Goal: Transaction & Acquisition: Purchase product/service

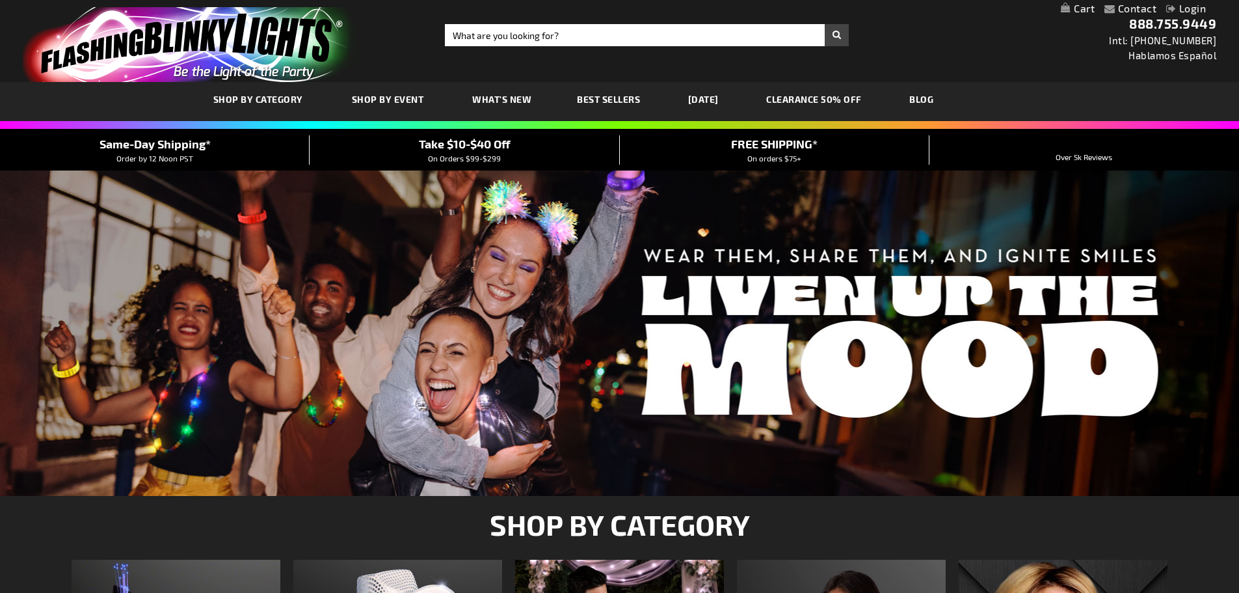
click at [1188, 11] on link "Login" at bounding box center [1187, 8] width 40 height 12
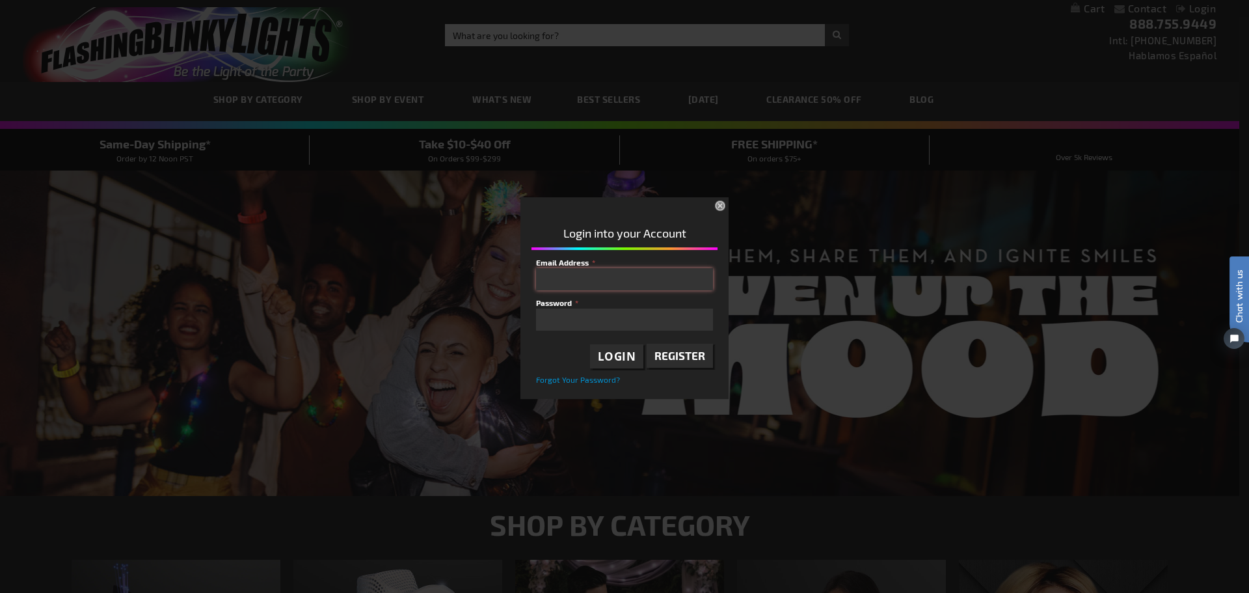
click at [577, 281] on input "Email Address" at bounding box center [624, 279] width 177 height 22
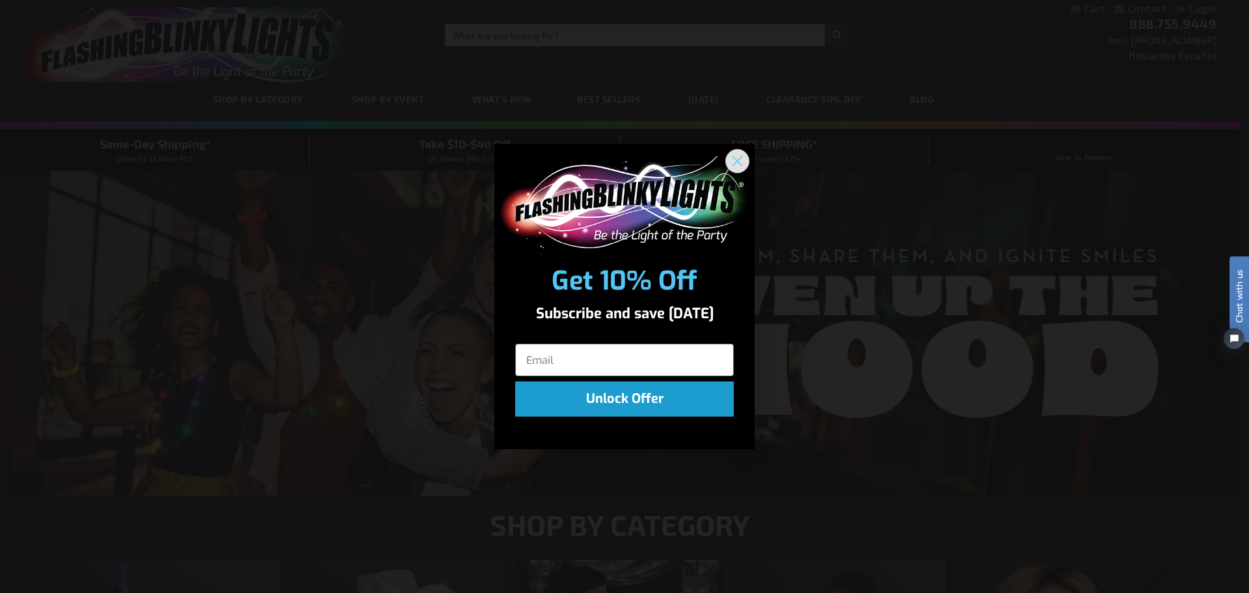
click at [742, 157] on icon "Close dialog" at bounding box center [737, 161] width 9 height 9
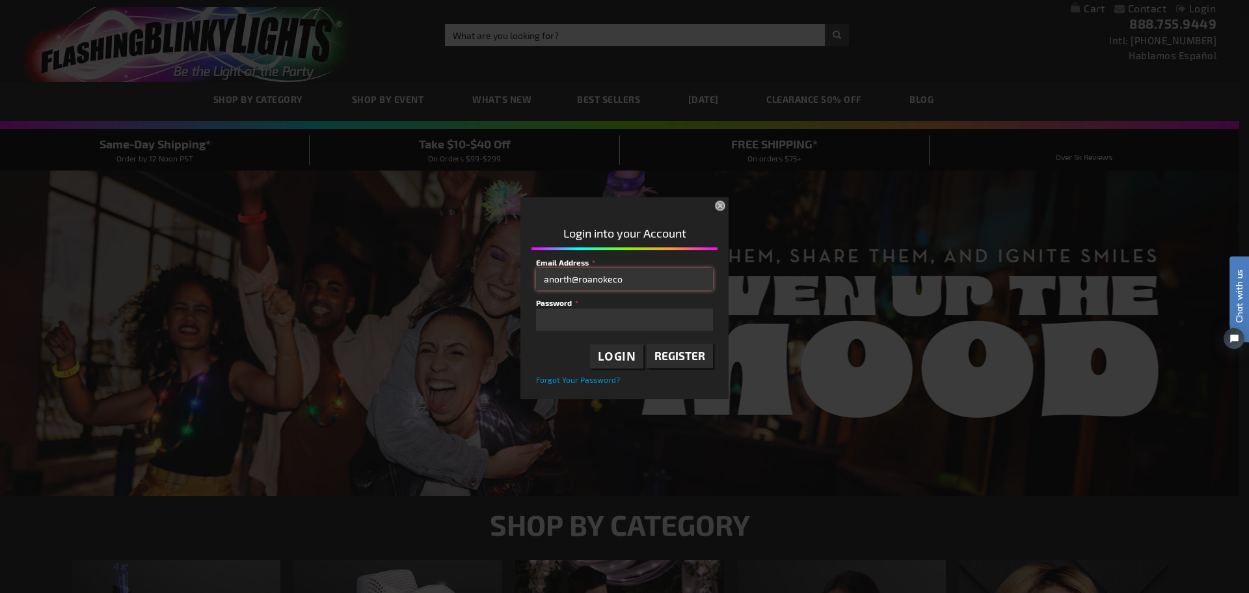
click at [629, 276] on input "anorth@roanokeco" at bounding box center [624, 279] width 177 height 22
type input "anorth@roanokecountyva.gov"
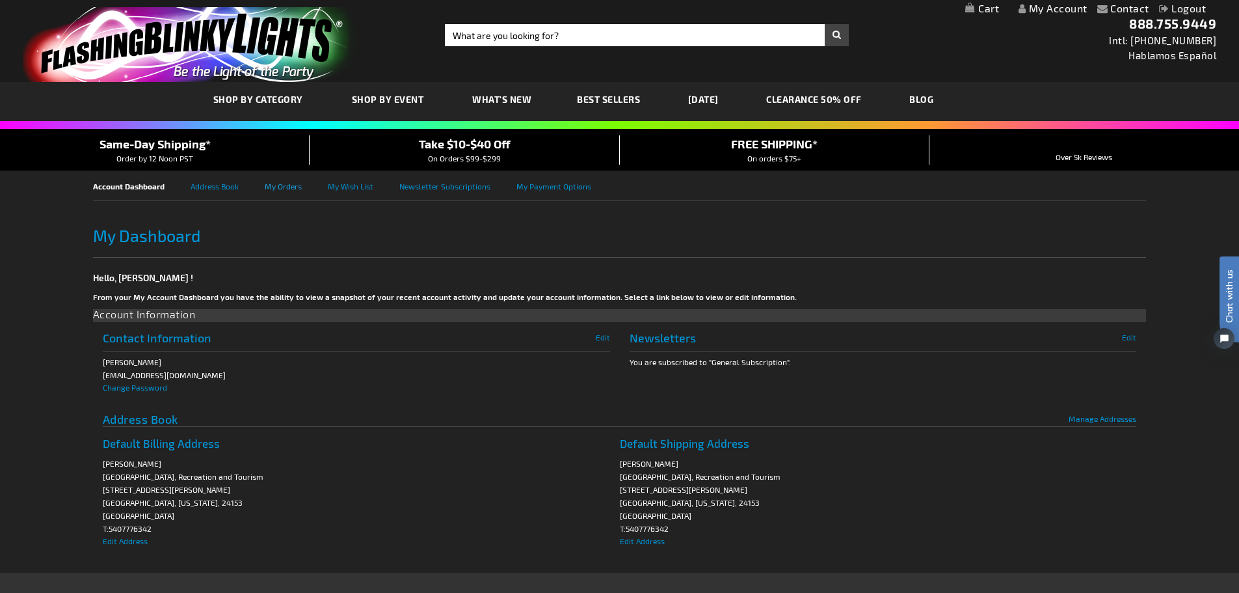
click at [271, 188] on link "My Orders" at bounding box center [296, 184] width 63 height 29
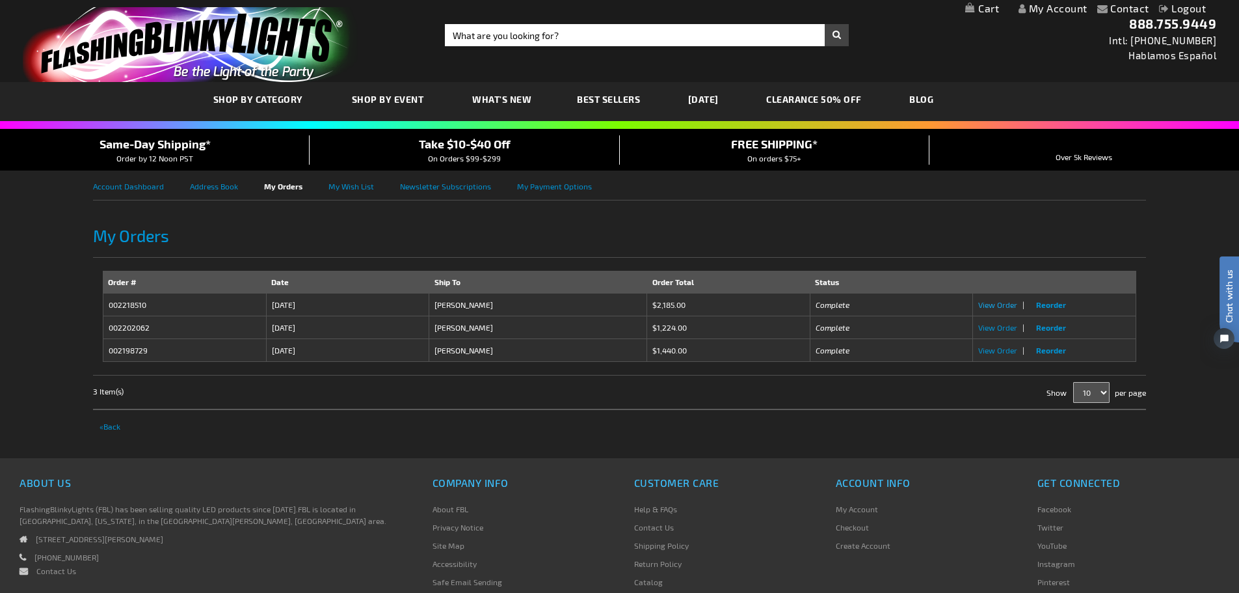
click at [984, 306] on span "View Order" at bounding box center [997, 304] width 39 height 9
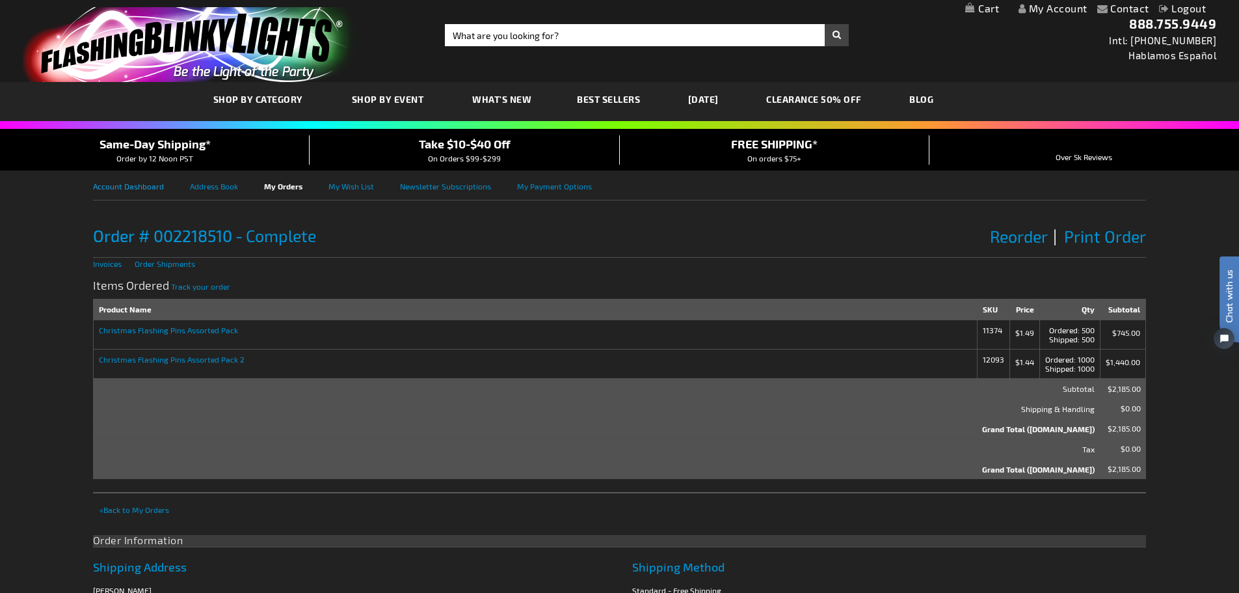
click at [134, 183] on link "Account Dashboard" at bounding box center [141, 184] width 97 height 29
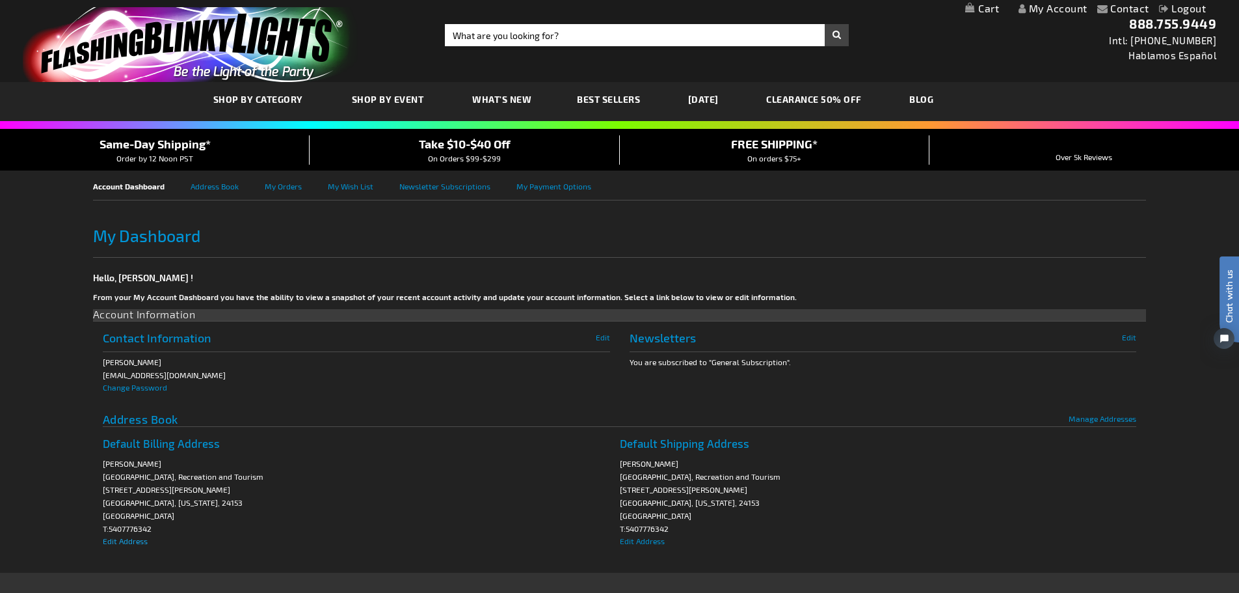
click at [122, 543] on span "Edit Address" at bounding box center [125, 540] width 45 height 9
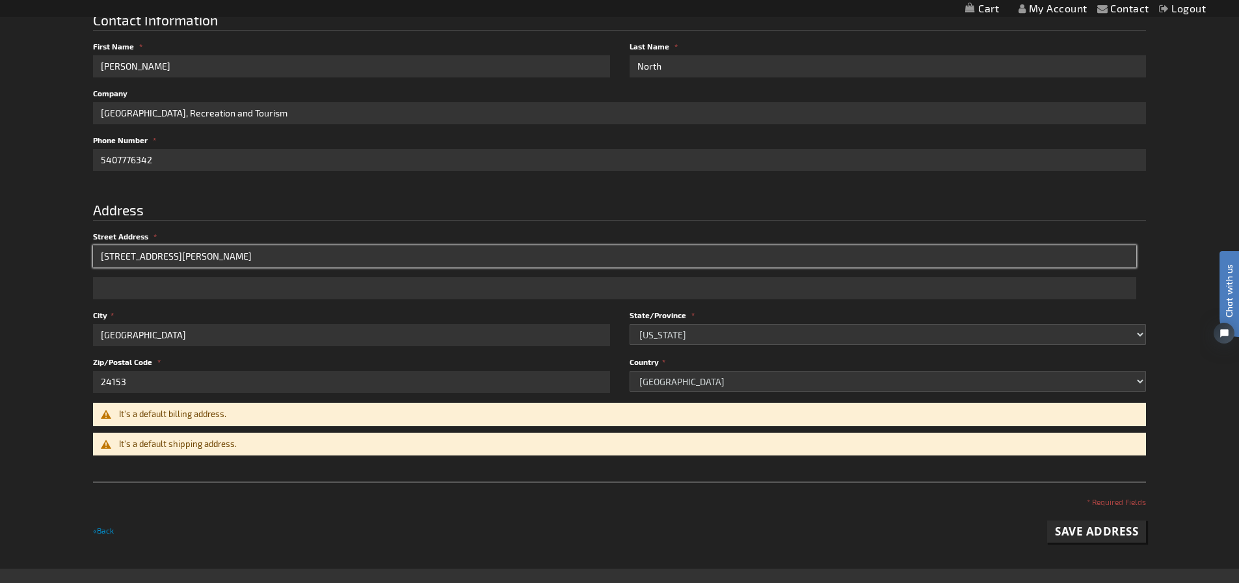
drag, startPoint x: 196, startPoint y: 250, endPoint x: -34, endPoint y: 249, distance: 229.7
click at [0, 249] on html "The store will not work correctly when cookies are disabled. Contact Compare Pr…" at bounding box center [619, 306] width 1239 height 1133
type input "[STREET_ADDRESS][PERSON_NAME]"
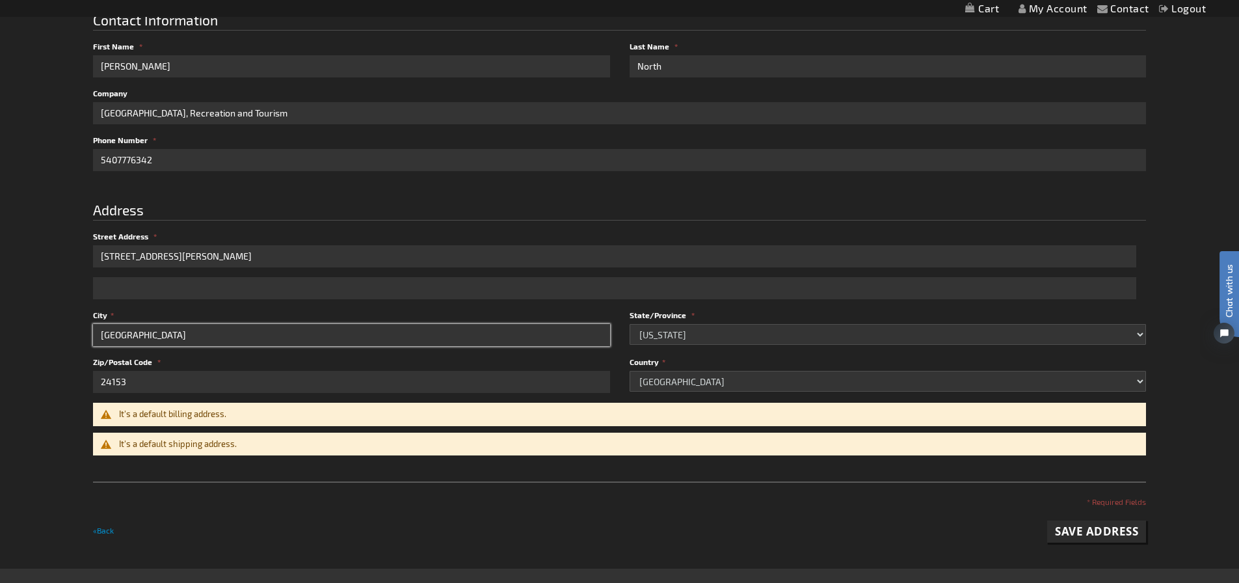
click at [128, 335] on input "Salem" at bounding box center [351, 335] width 517 height 22
click at [128, 334] on input "Salem" at bounding box center [351, 335] width 517 height 22
type input "Roanoke"
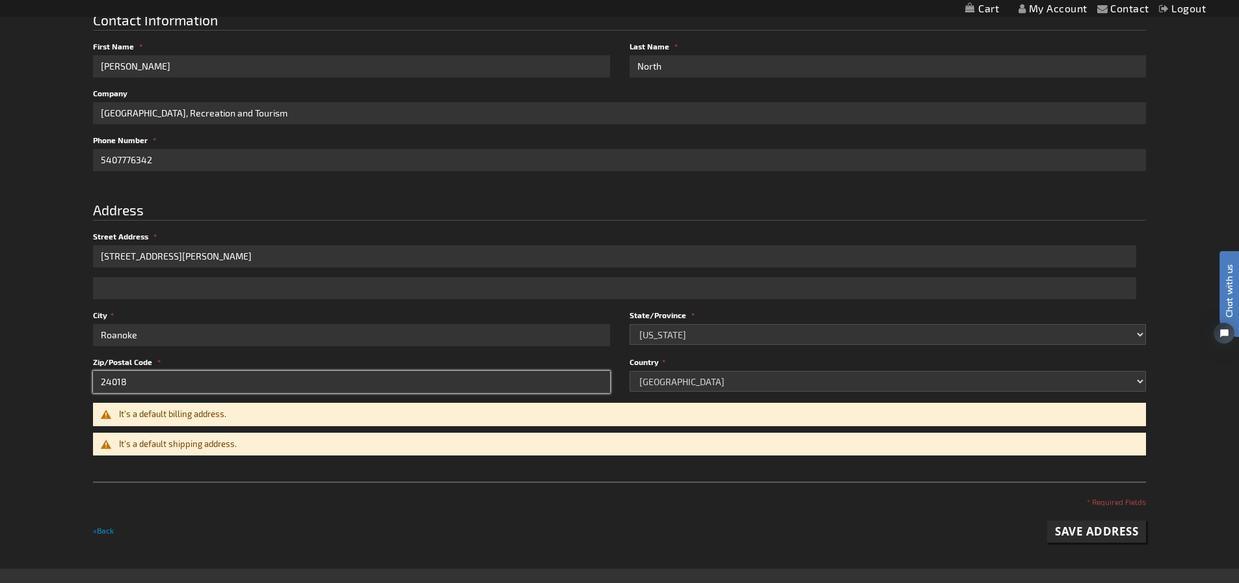
type input "24018"
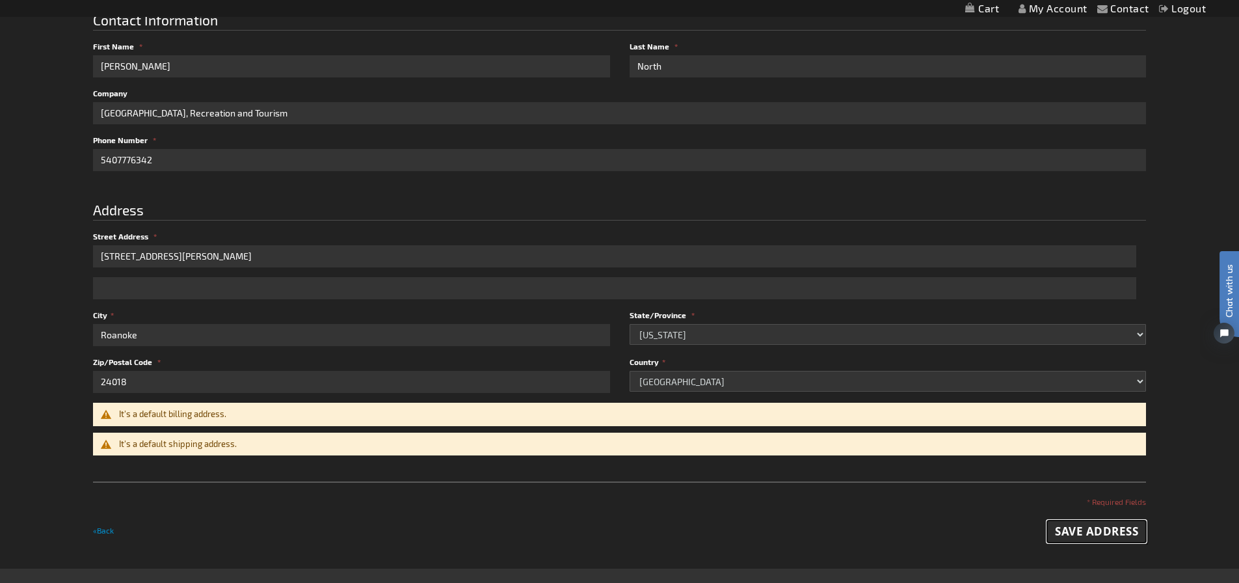
click at [1081, 523] on button "Save Address" at bounding box center [1096, 531] width 99 height 22
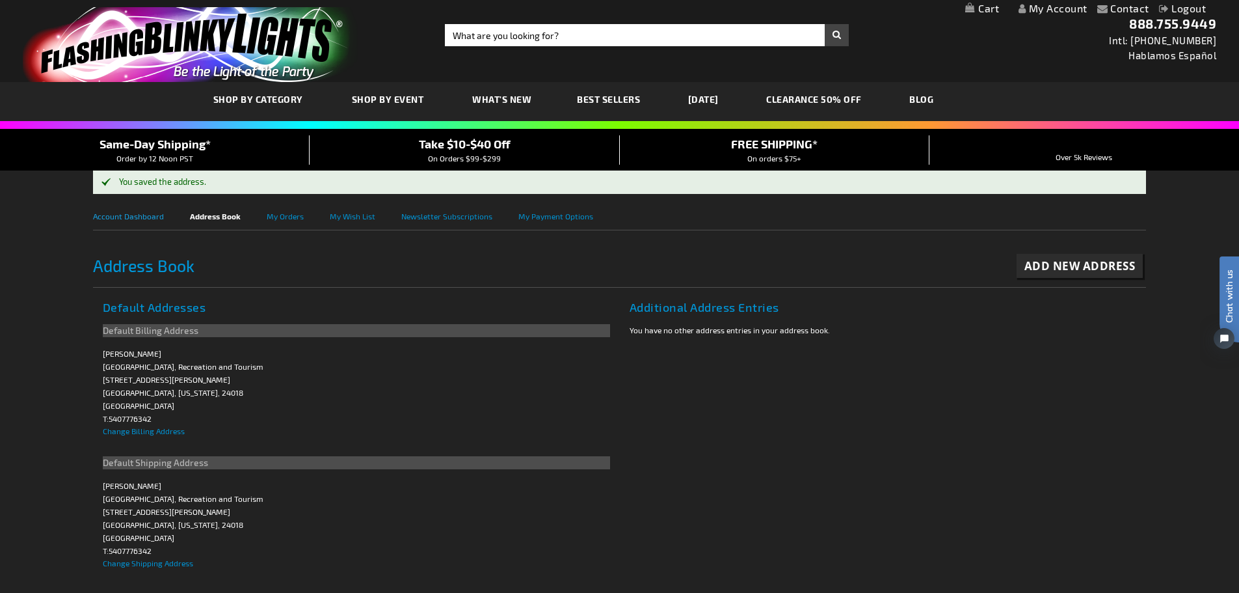
click at [147, 218] on link "Account Dashboard" at bounding box center [141, 214] width 97 height 29
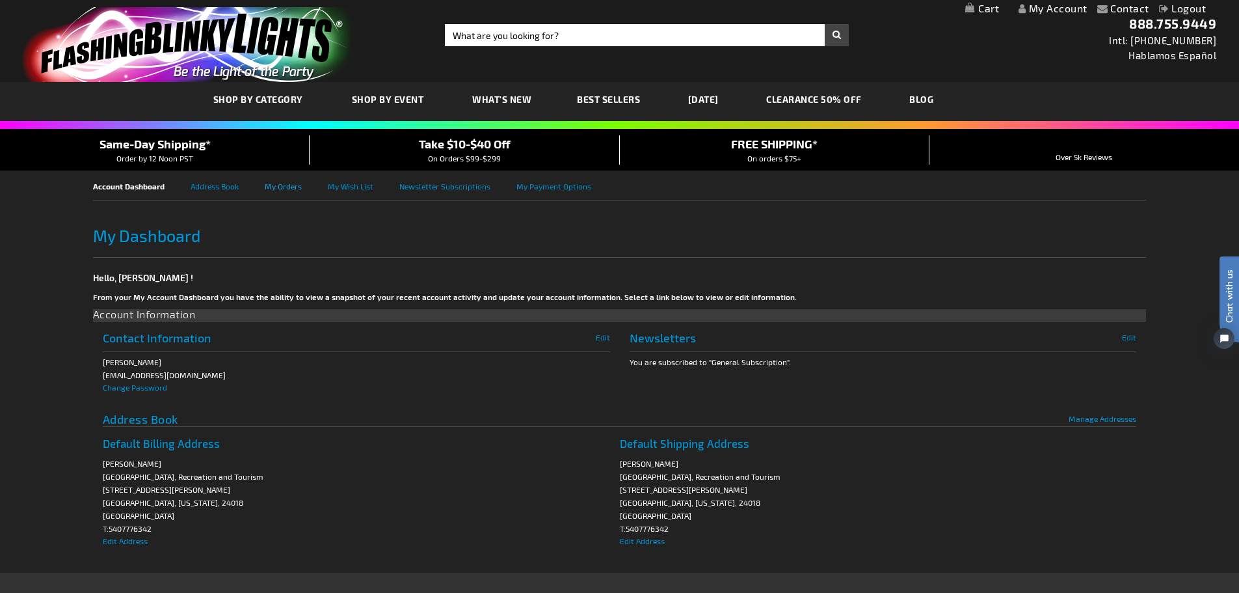
click at [273, 187] on link "My Orders" at bounding box center [296, 184] width 63 height 29
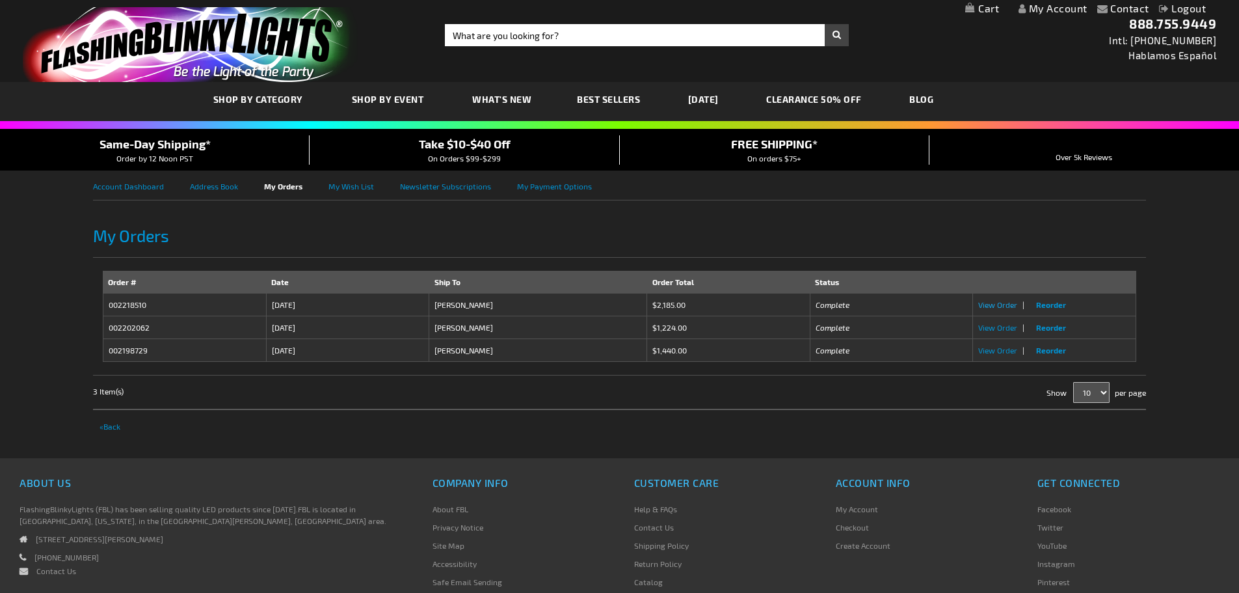
click at [990, 300] on span "View Order" at bounding box center [997, 304] width 39 height 9
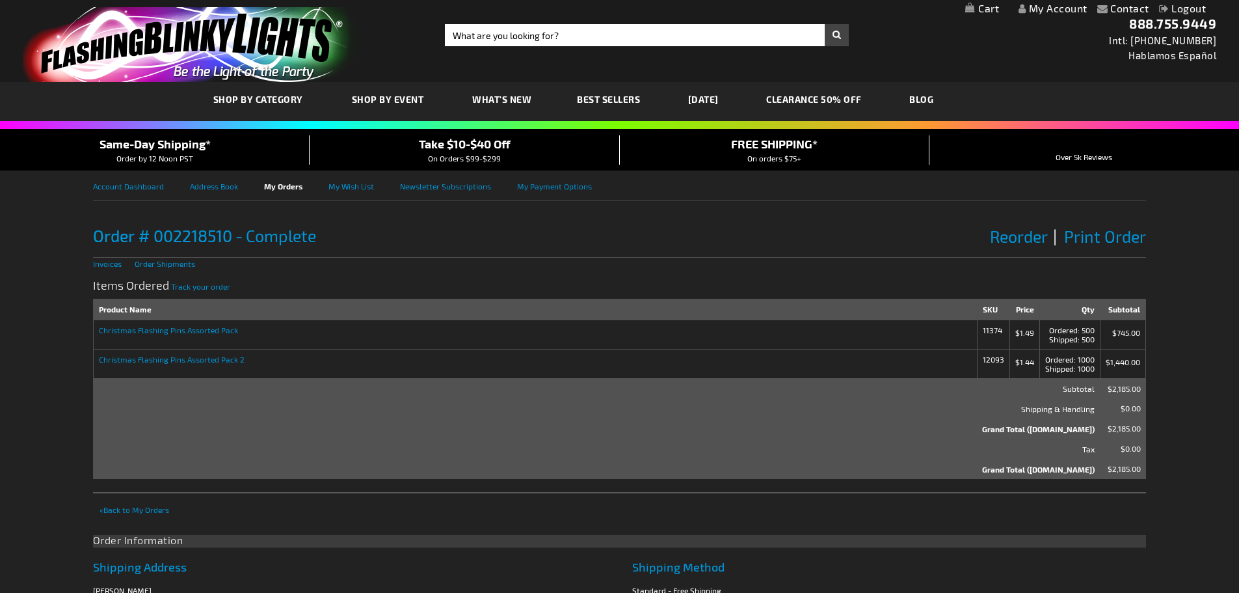
drag, startPoint x: 0, startPoint y: 0, endPoint x: 195, endPoint y: 331, distance: 383.8
click at [195, 331] on strong "Christmas Flashing Pins Assorted Pack" at bounding box center [535, 329] width 873 height 9
click at [195, 355] on strong "Christmas Flashing Pins Assorted Pack 2" at bounding box center [535, 359] width 873 height 9
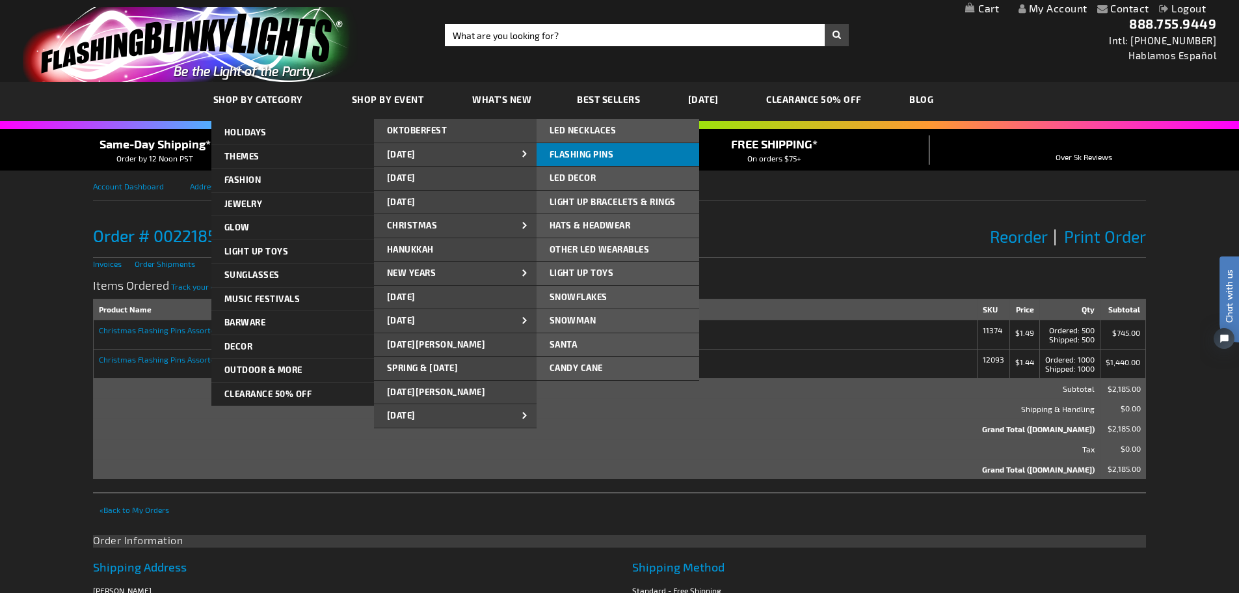
click at [568, 157] on span "FLASHING PINS" at bounding box center [582, 154] width 64 height 10
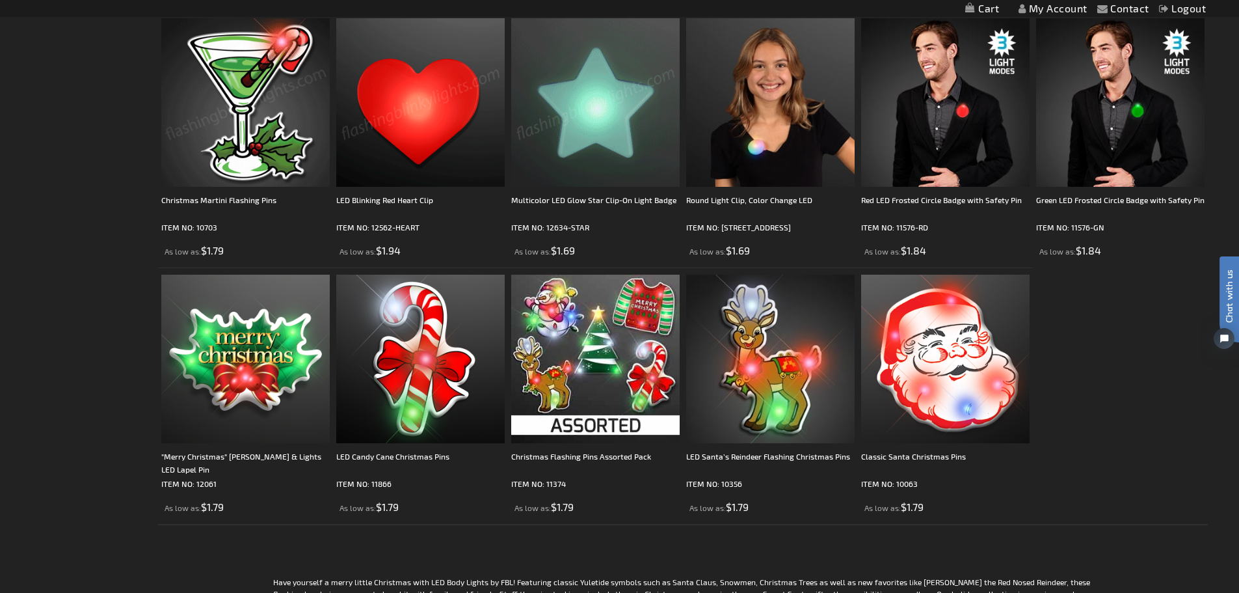
scroll to position [520, 0]
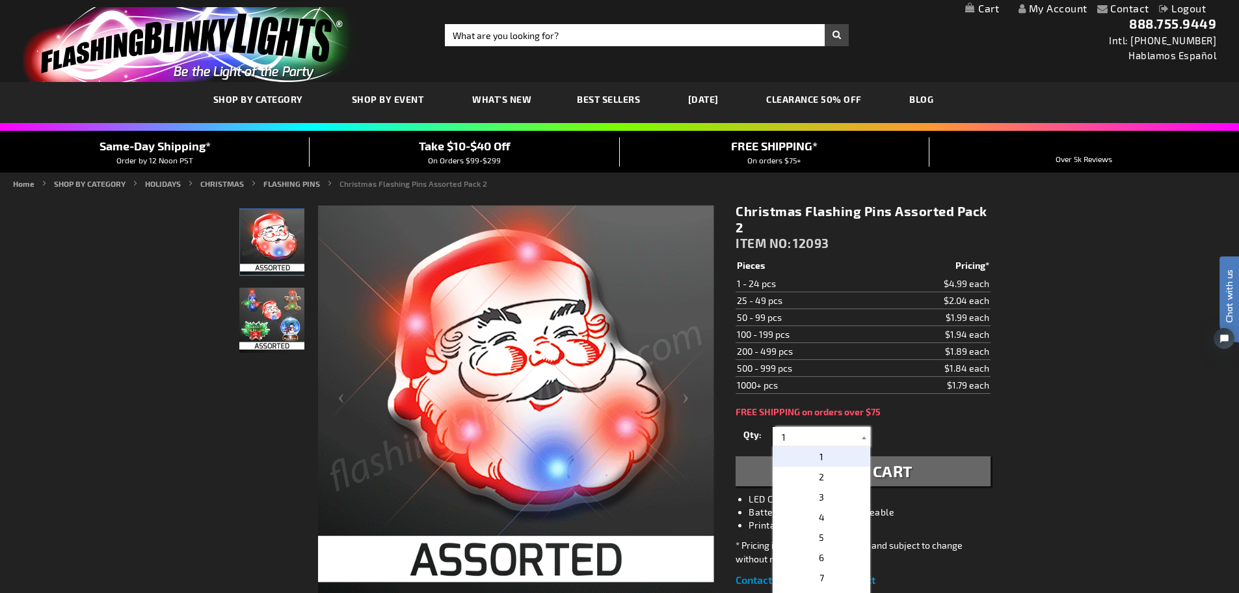
drag, startPoint x: 824, startPoint y: 439, endPoint x: 743, endPoint y: 432, distance: 81.6
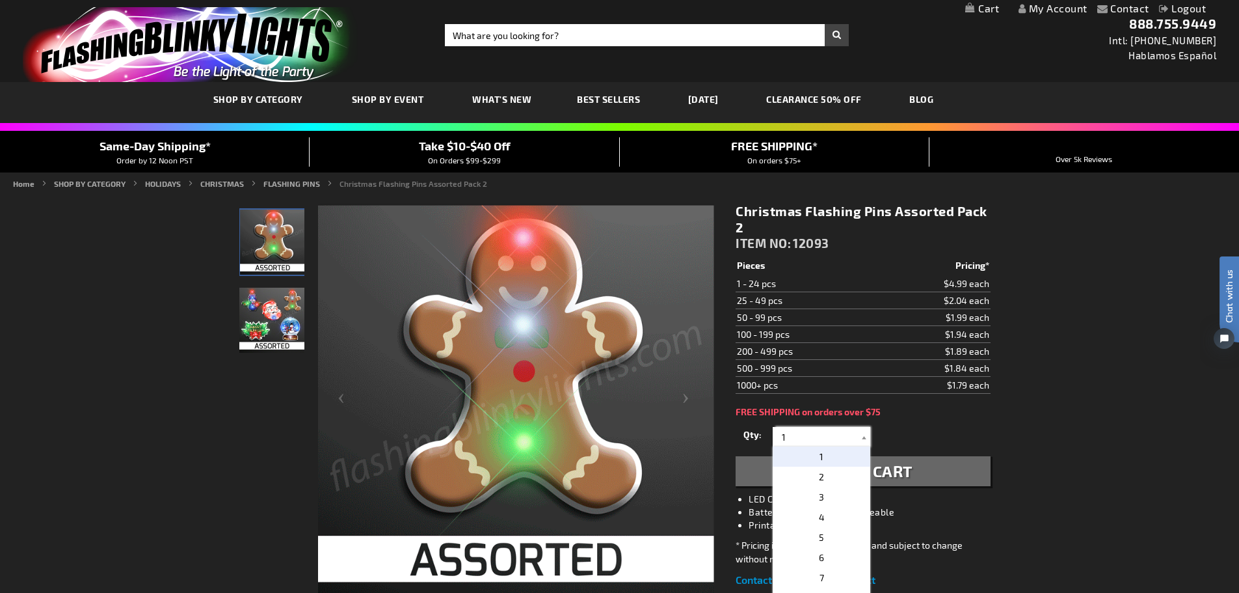
click at [743, 432] on div "Qty 1 2 3 4 5 6 7 8 9 10 11 12 13 14 15 16 17 18 19 20 21 22 23 24 25 50 75" at bounding box center [863, 437] width 254 height 26
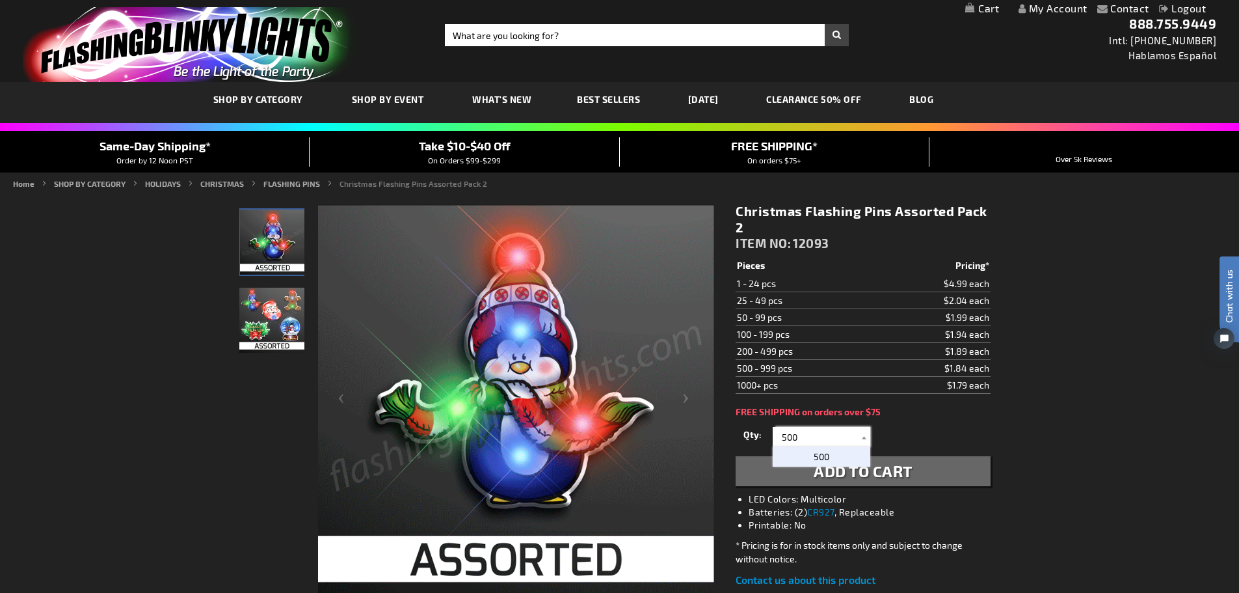
type input "500"
click at [824, 453] on span "500" at bounding box center [822, 456] width 16 height 11
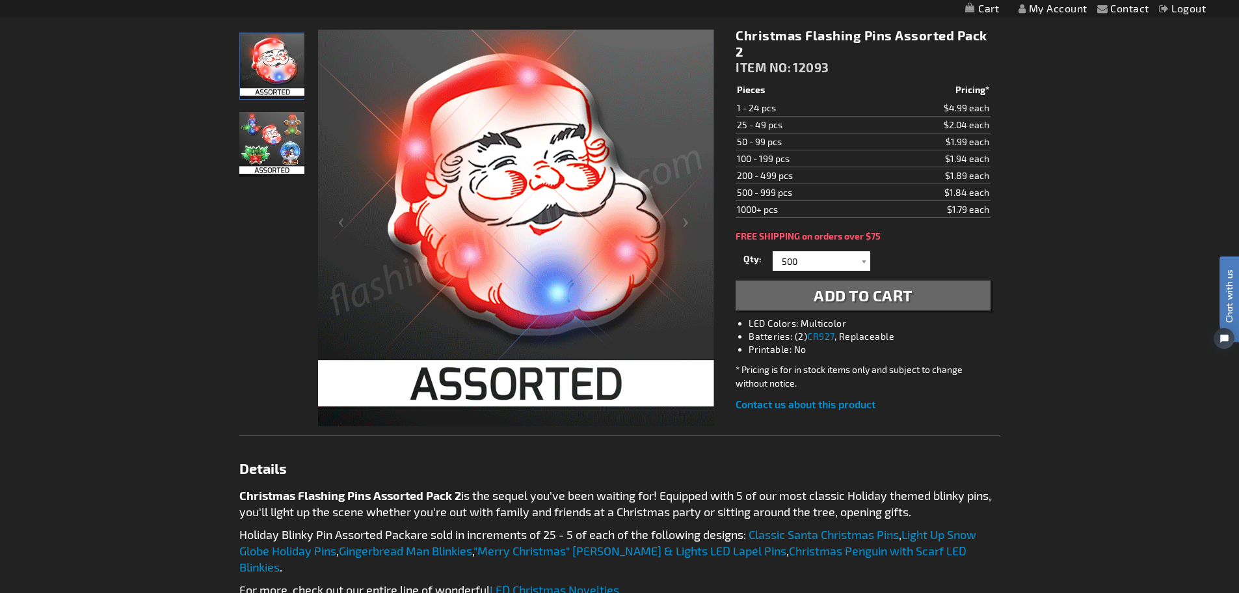
scroll to position [195, 0]
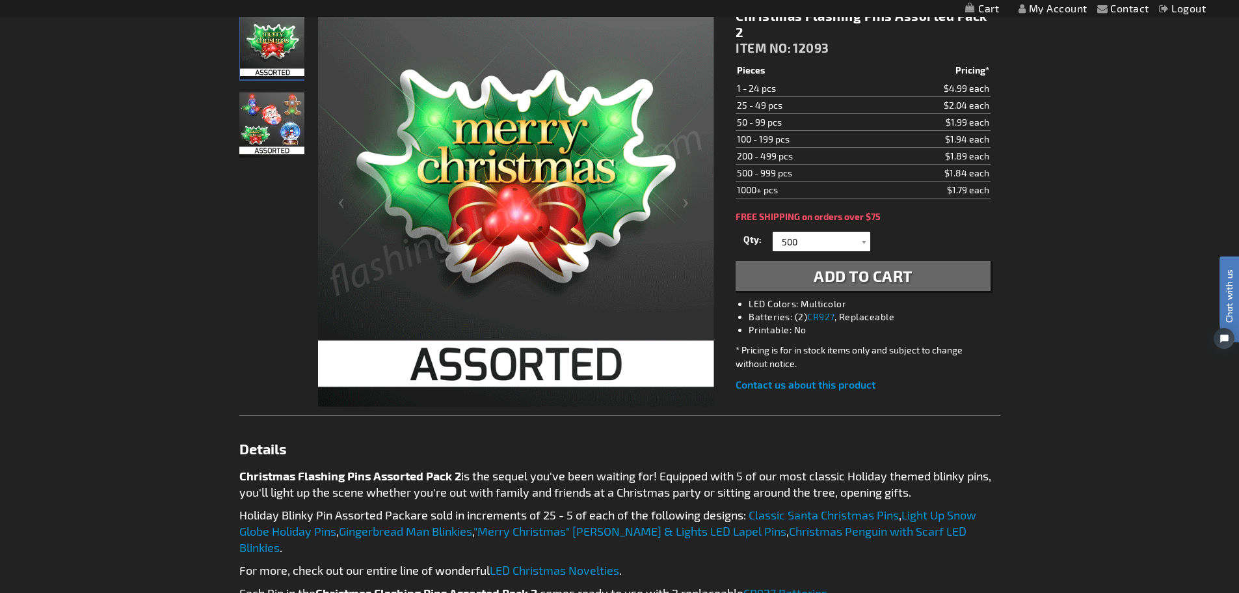
click at [877, 283] on span "Add to Cart" at bounding box center [863, 275] width 99 height 19
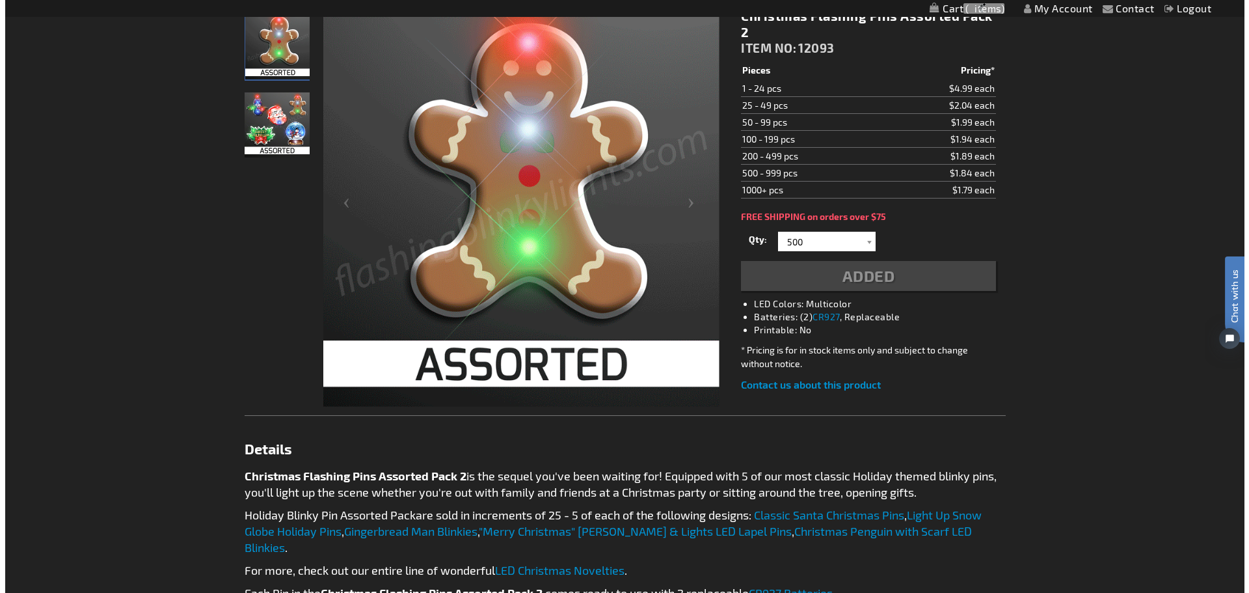
scroll to position [225, 0]
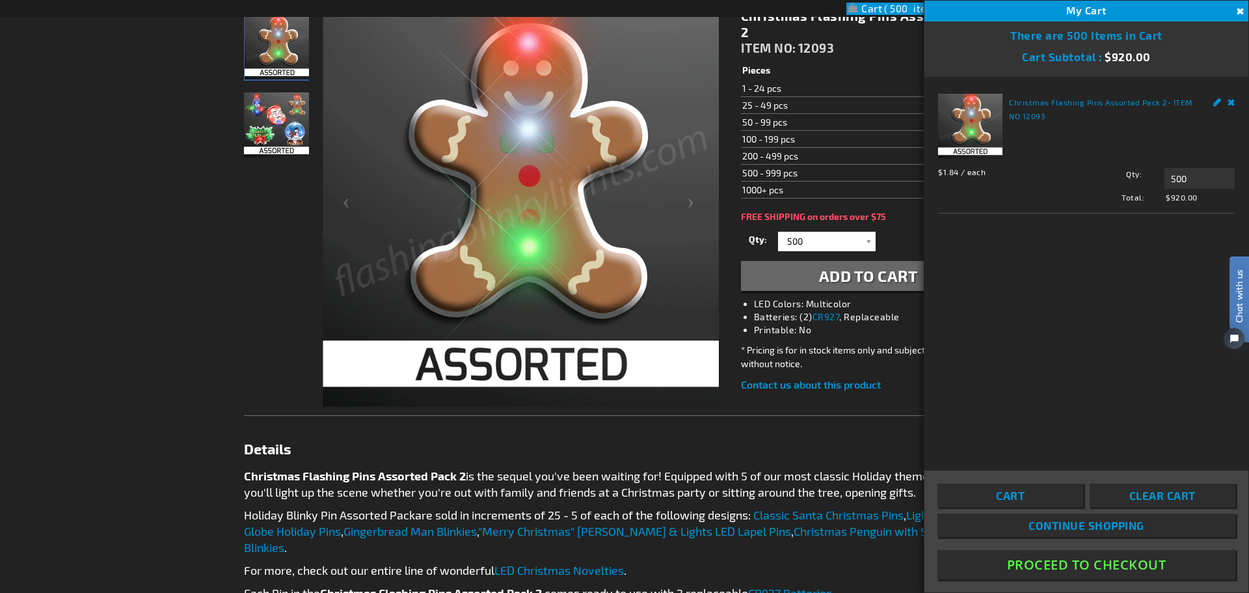
click at [1092, 528] on span "Continue Shopping" at bounding box center [1087, 525] width 116 height 13
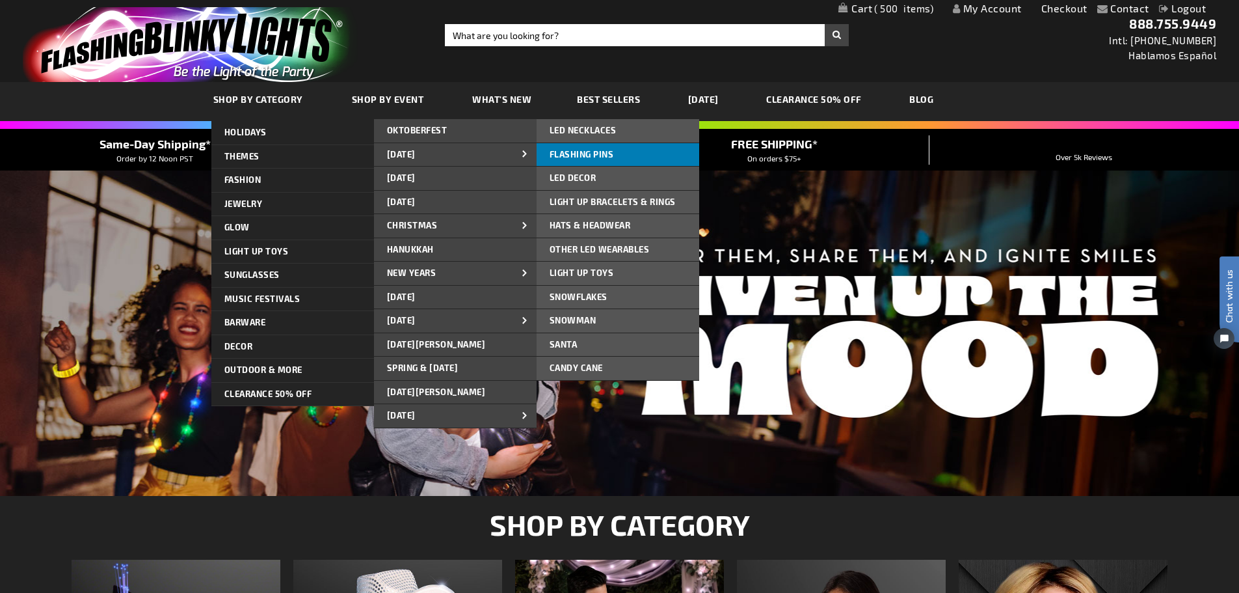
click at [589, 156] on span "FLASHING PINS" at bounding box center [582, 154] width 64 height 10
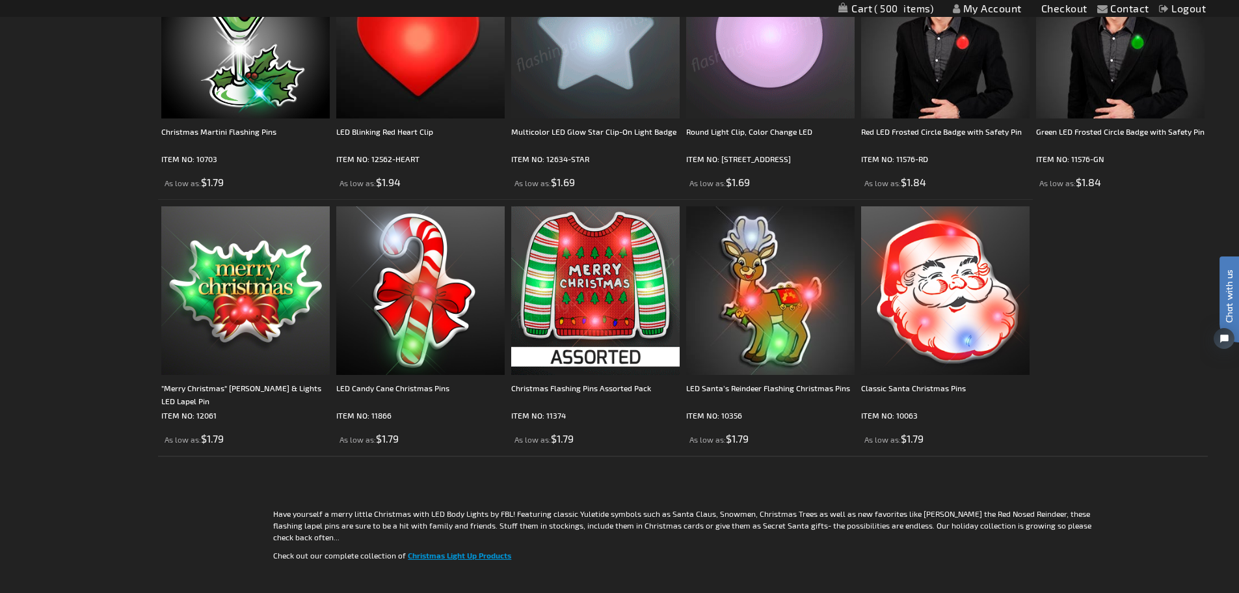
click at [599, 360] on img at bounding box center [595, 290] width 169 height 169
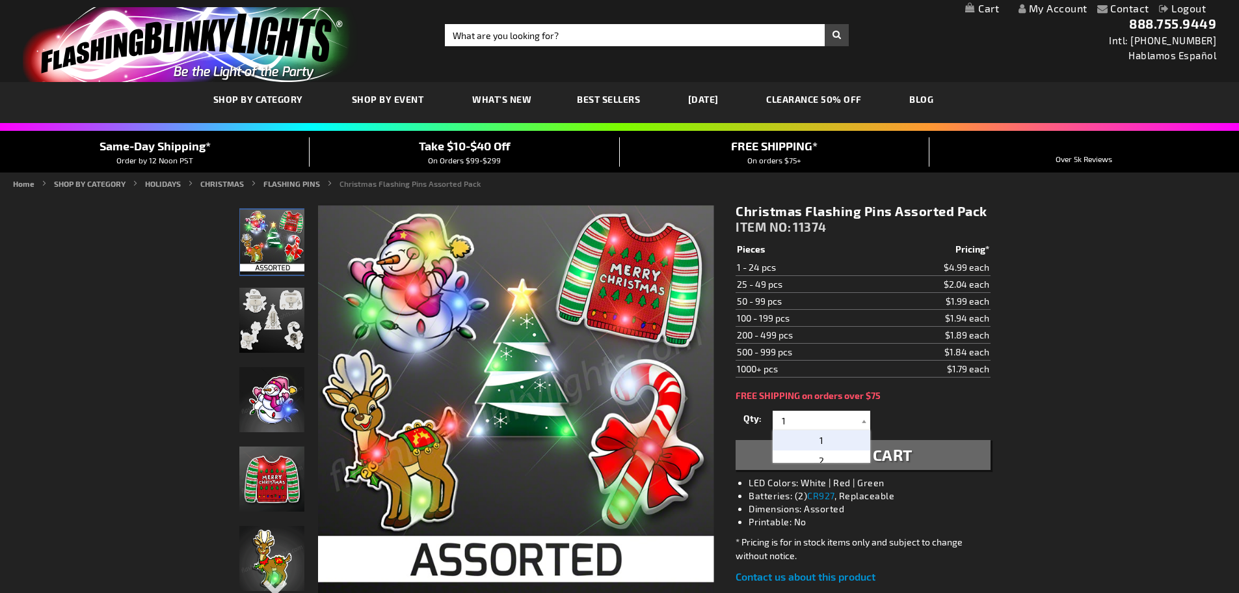
click at [752, 420] on div "Qty 1 2 3 4 5 6 7 8 9 10 11 12 13 14 15 16 17 18 19 20 21 22 23 24 25 50 75" at bounding box center [863, 420] width 254 height 26
type input "1000"
click at [810, 440] on p "1000" at bounding box center [822, 440] width 98 height 20
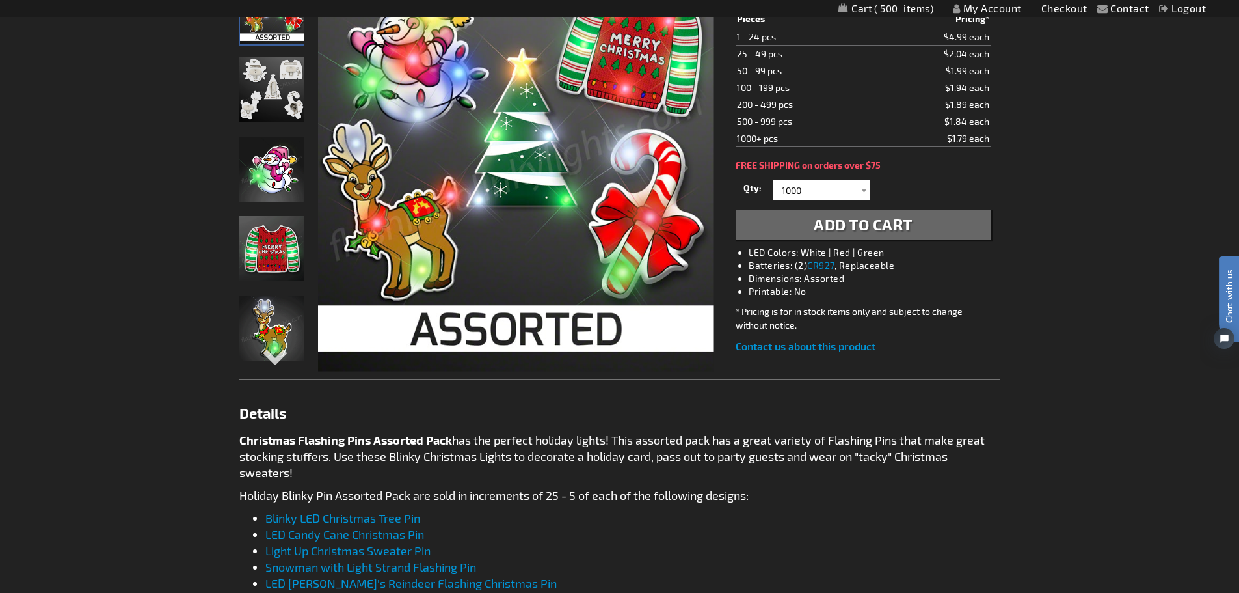
scroll to position [65, 0]
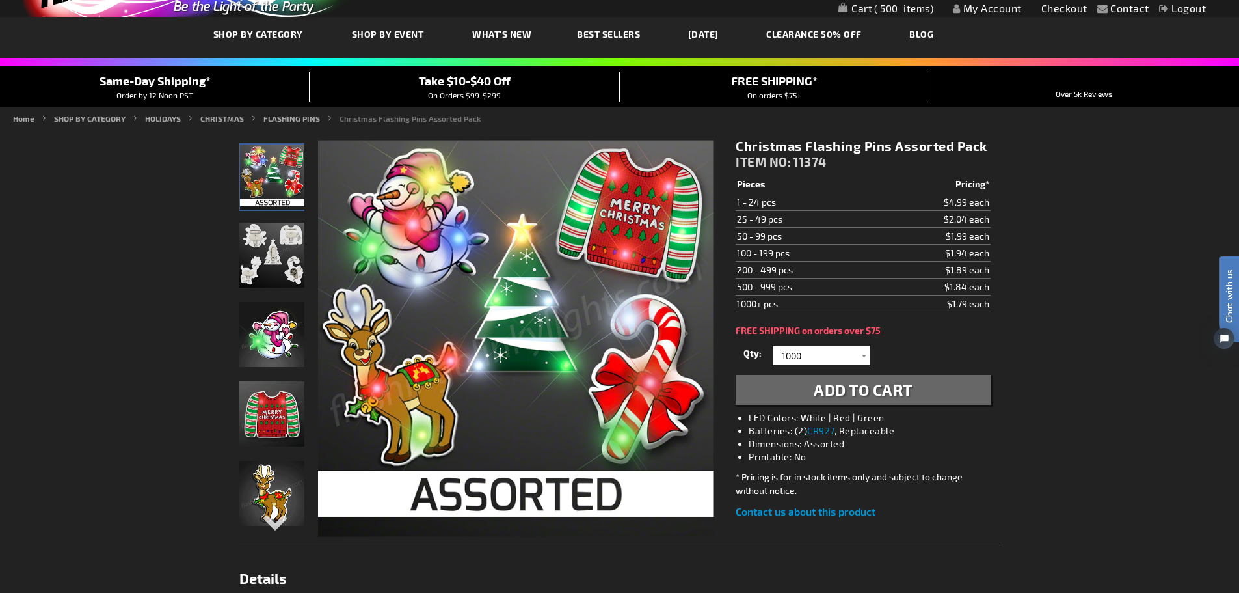
click at [858, 388] on span "Add to Cart" at bounding box center [863, 389] width 99 height 19
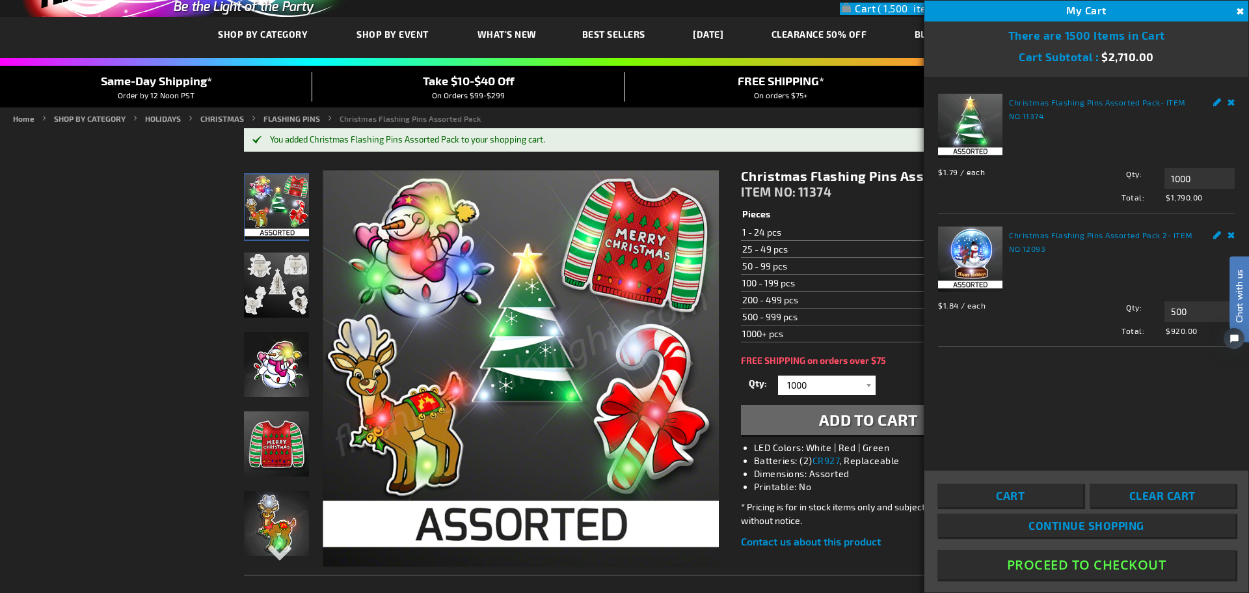
click at [1094, 562] on button "Proceed To Checkout" at bounding box center [1087, 564] width 298 height 29
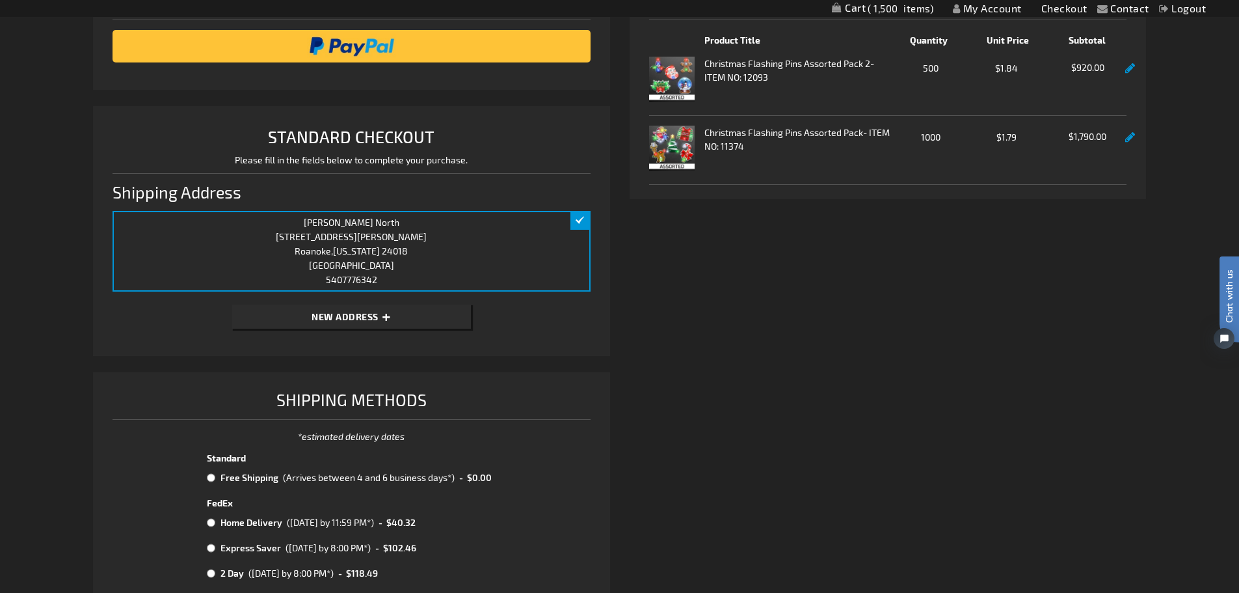
scroll to position [377, 0]
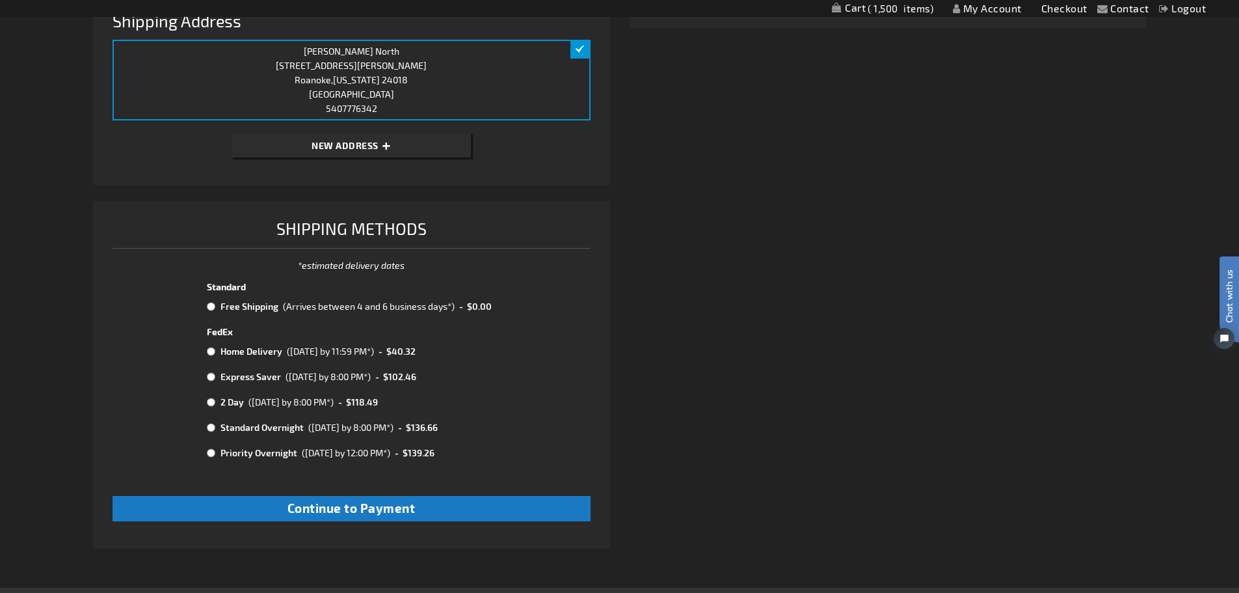
click at [210, 307] on input "radio" at bounding box center [211, 306] width 8 height 10
radio input "true"
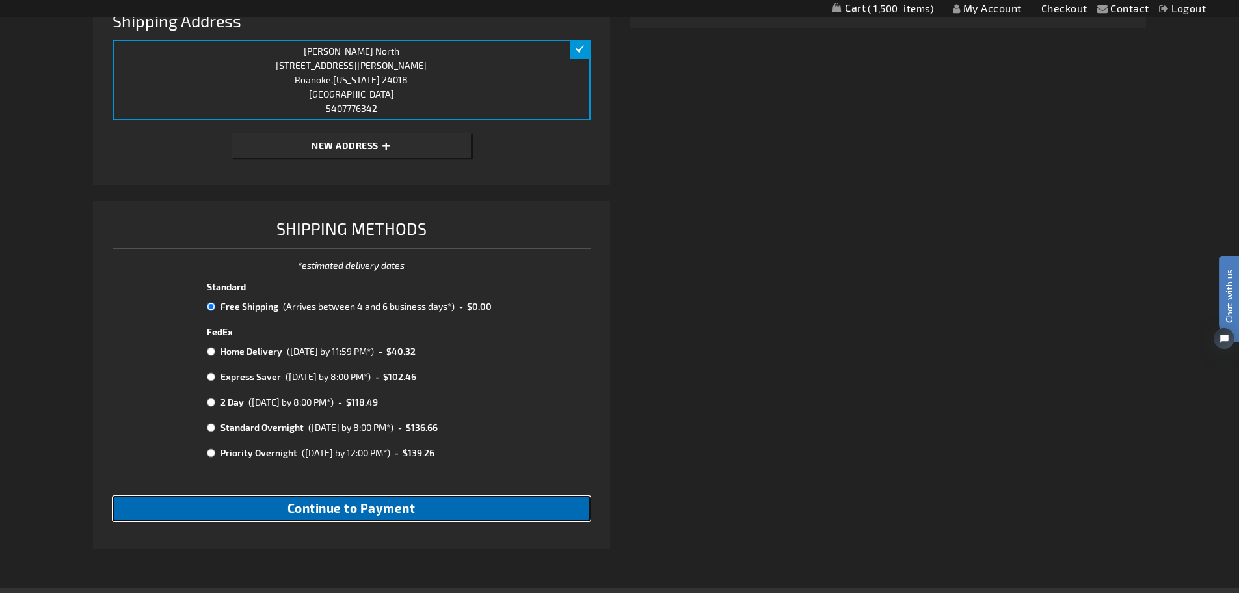
click at [377, 507] on span "Continue to Payment" at bounding box center [352, 507] width 128 height 15
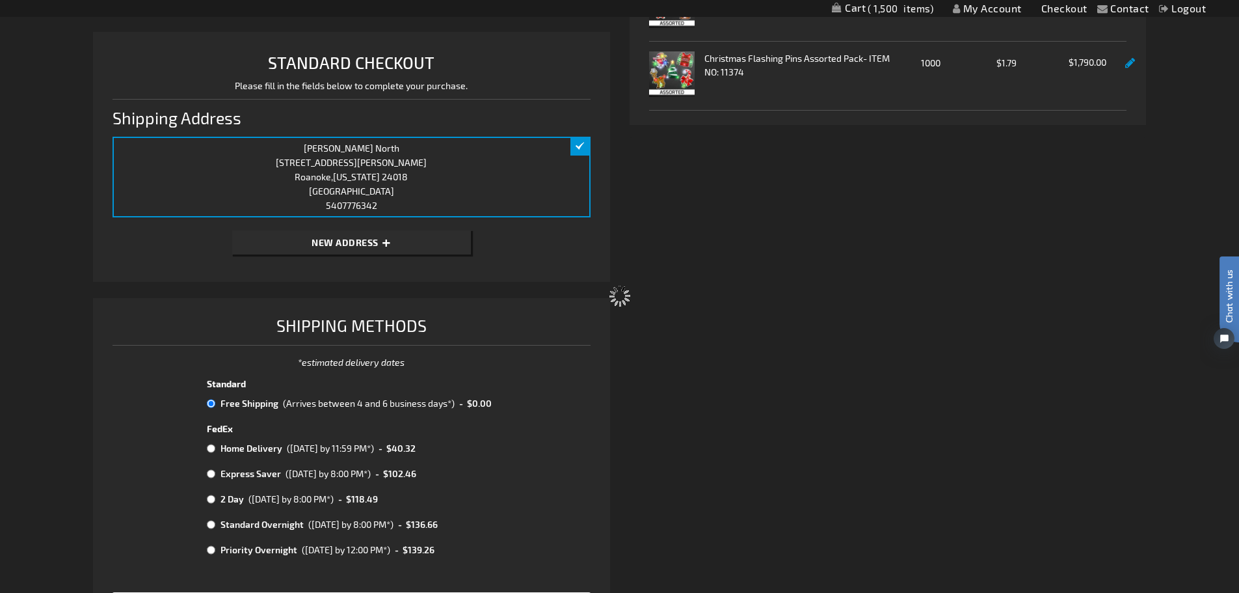
scroll to position [0, 0]
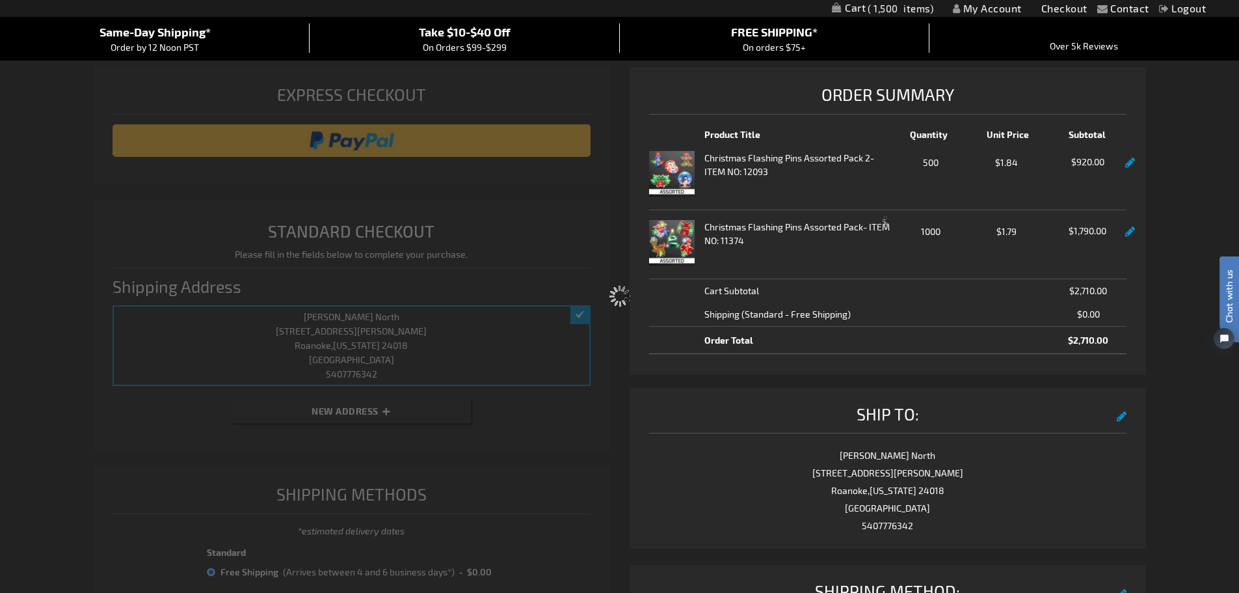
select select "63f8aa61d268f781ad882906d1d86505582102a0"
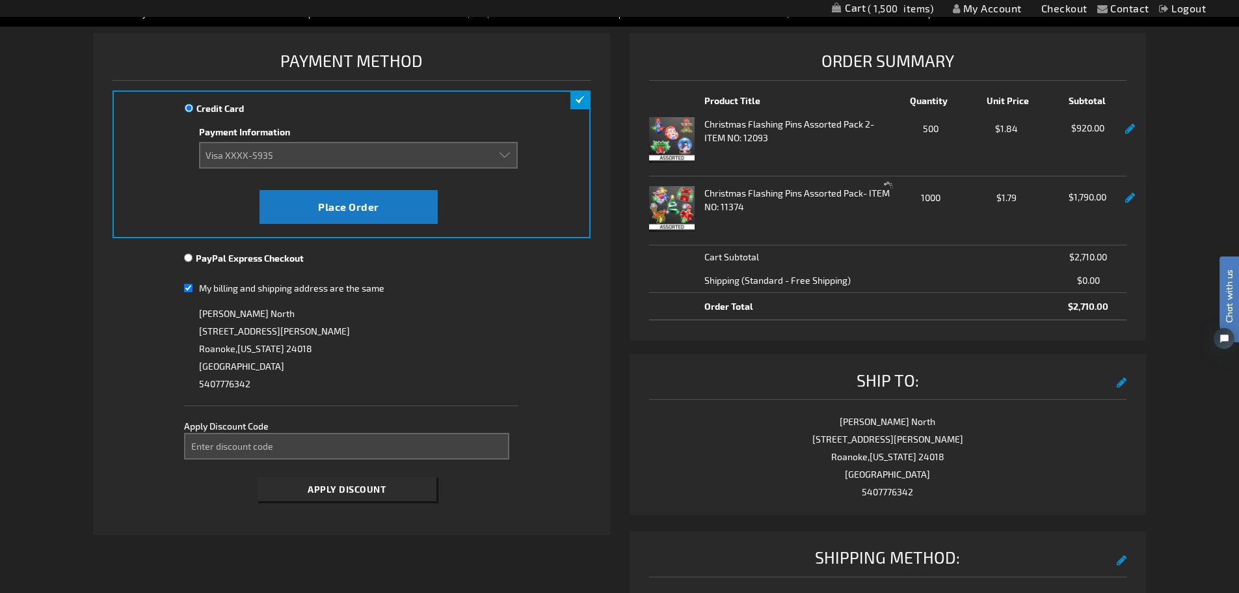
scroll to position [144, 0]
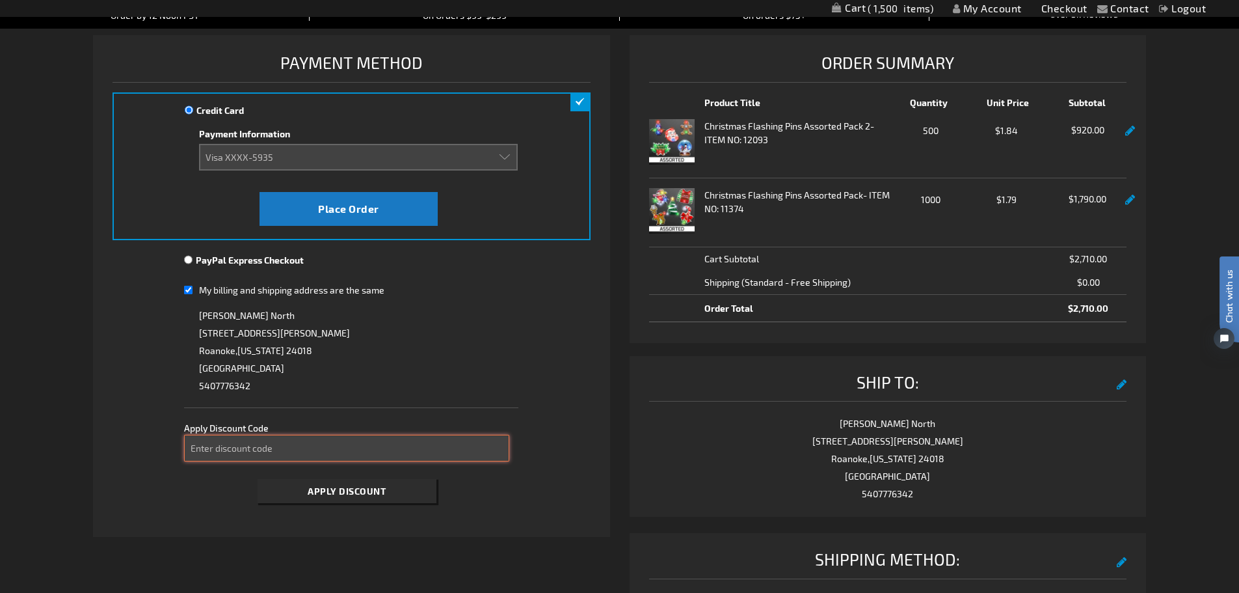
click at [322, 444] on input "Enter discount code" at bounding box center [346, 448] width 325 height 27
type input "SPOOKY10"
click at [258, 479] on button "Apply Discount" at bounding box center [347, 491] width 179 height 24
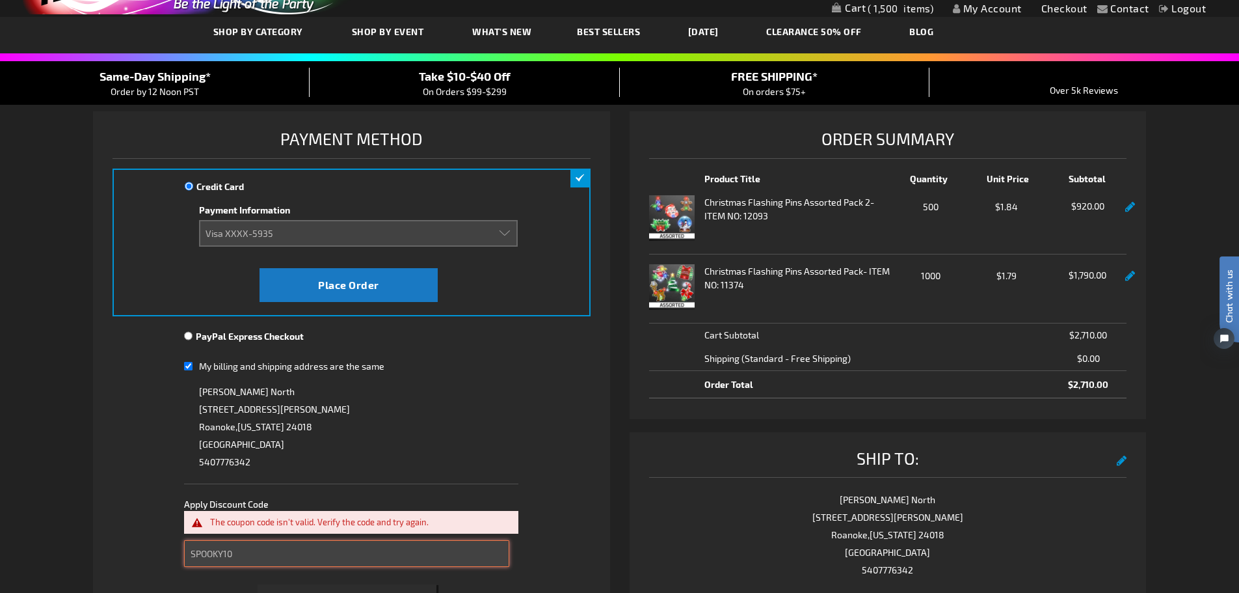
scroll to position [0, 0]
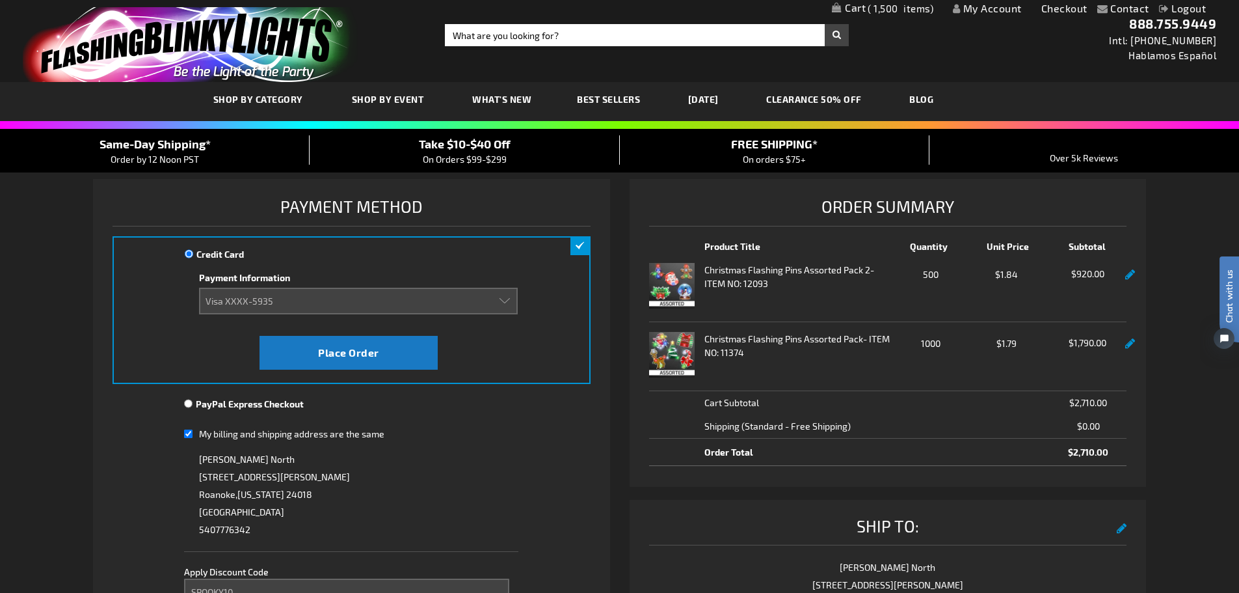
click at [865, 3] on link "My Cart 1,500 1,500 items" at bounding box center [882, 10] width 101 height 14
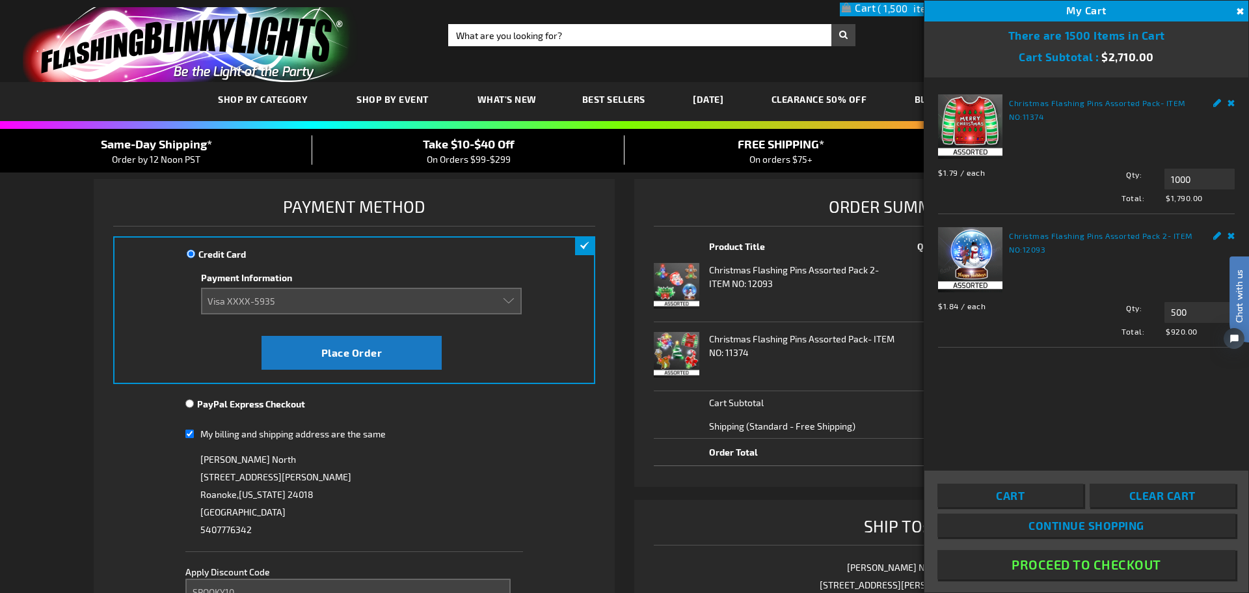
click at [1236, 12] on button "Close" at bounding box center [1239, 12] width 14 height 14
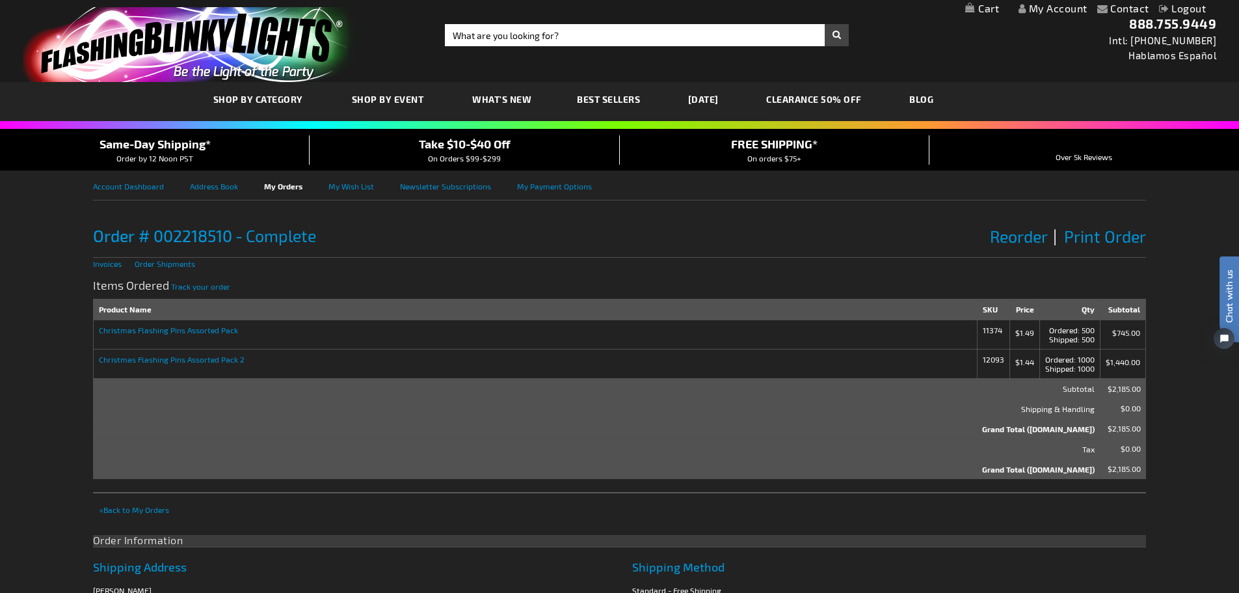
click at [984, 7] on link "My Cart" at bounding box center [982, 9] width 34 height 12
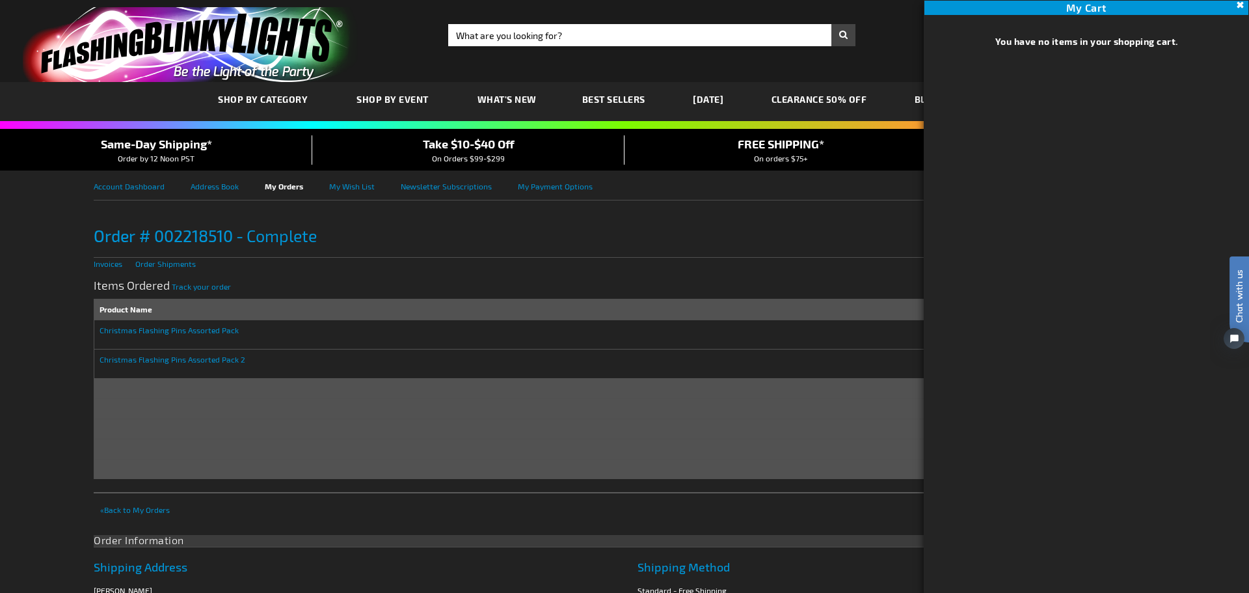
click at [1239, 7] on button "Close" at bounding box center [1239, 5] width 14 height 14
